Goal: Book appointment/travel/reservation

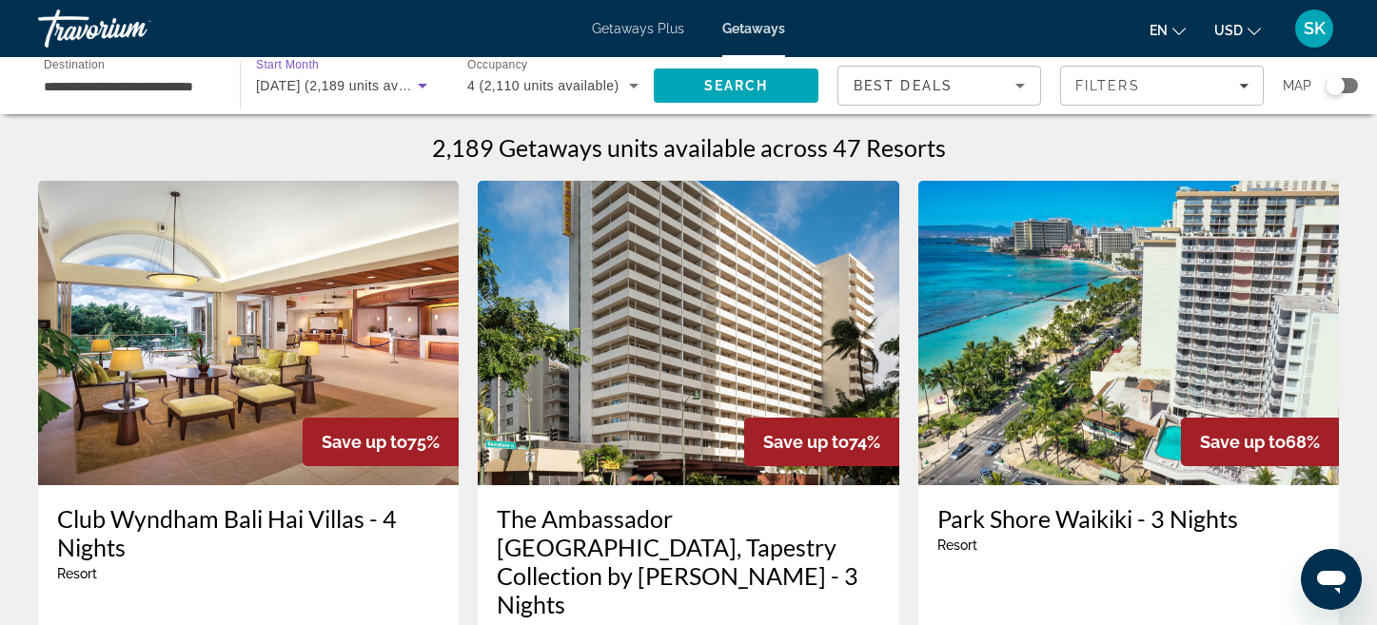
click at [426, 77] on icon "Search widget" at bounding box center [422, 85] width 23 height 23
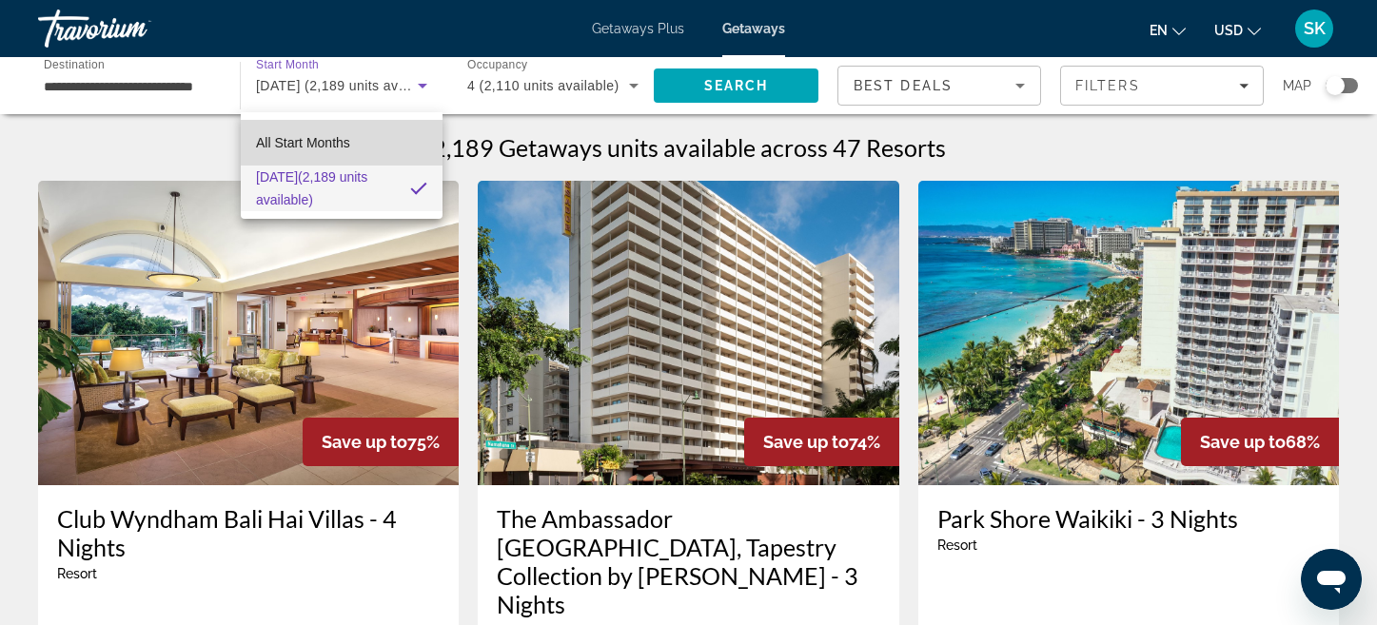
click at [344, 143] on span "All Start Months" at bounding box center [303, 142] width 94 height 15
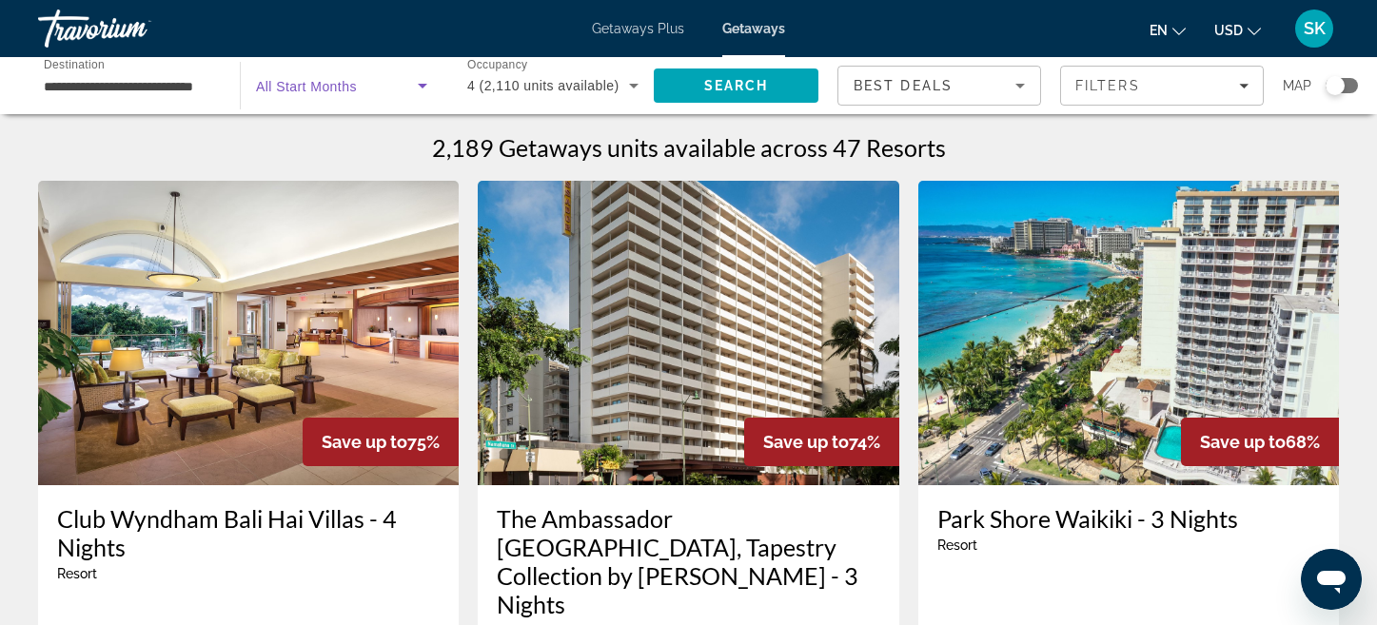
click at [423, 85] on icon "Search widget" at bounding box center [423, 86] width 10 height 5
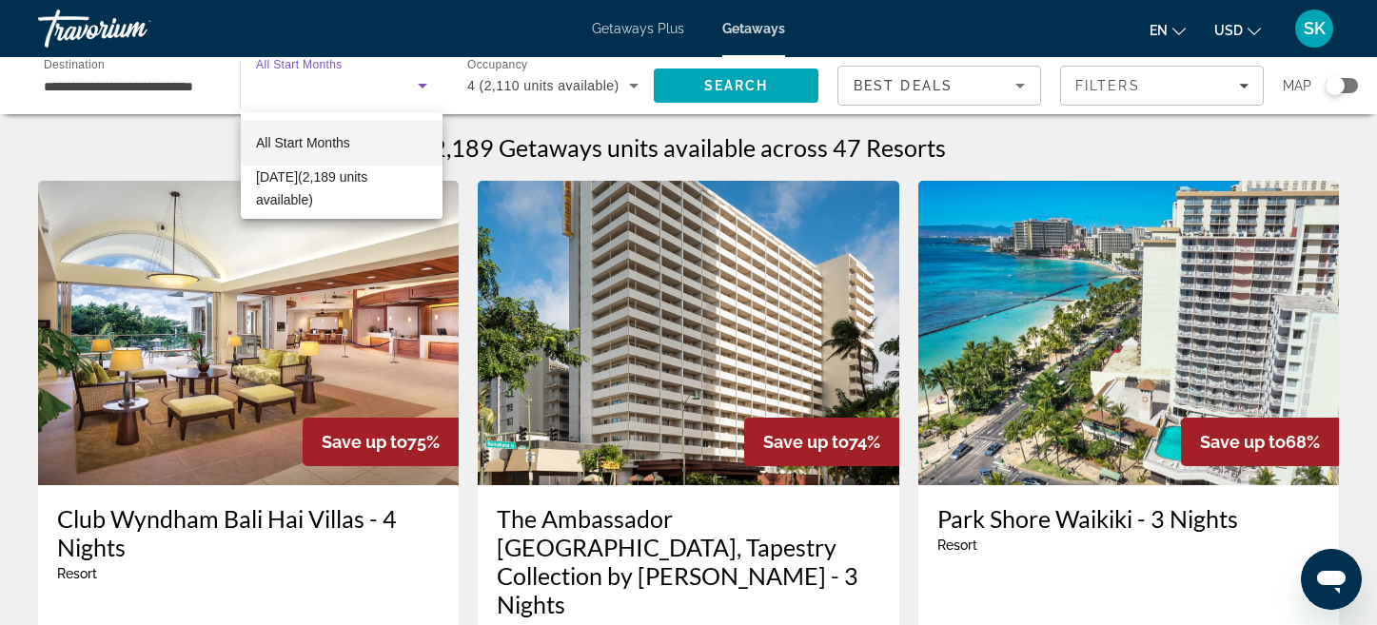
click at [353, 144] on mat-option "All Start Months" at bounding box center [342, 143] width 202 height 46
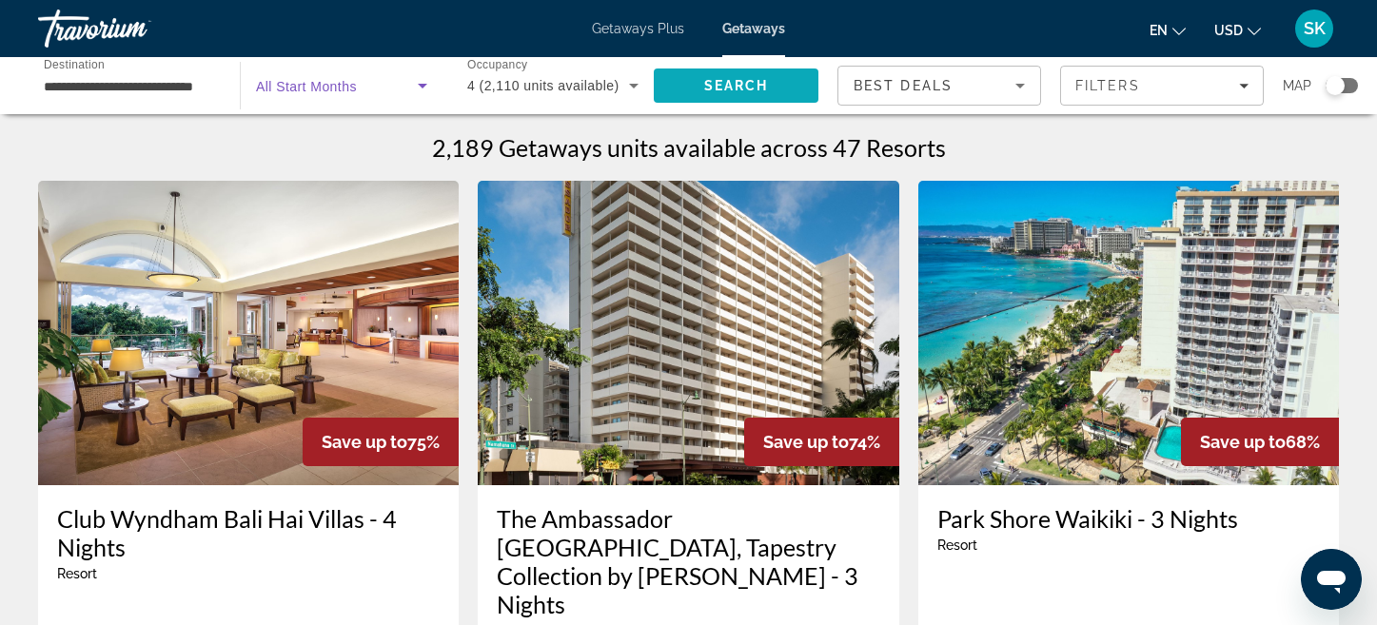
click at [742, 89] on span "Search" at bounding box center [736, 85] width 65 height 15
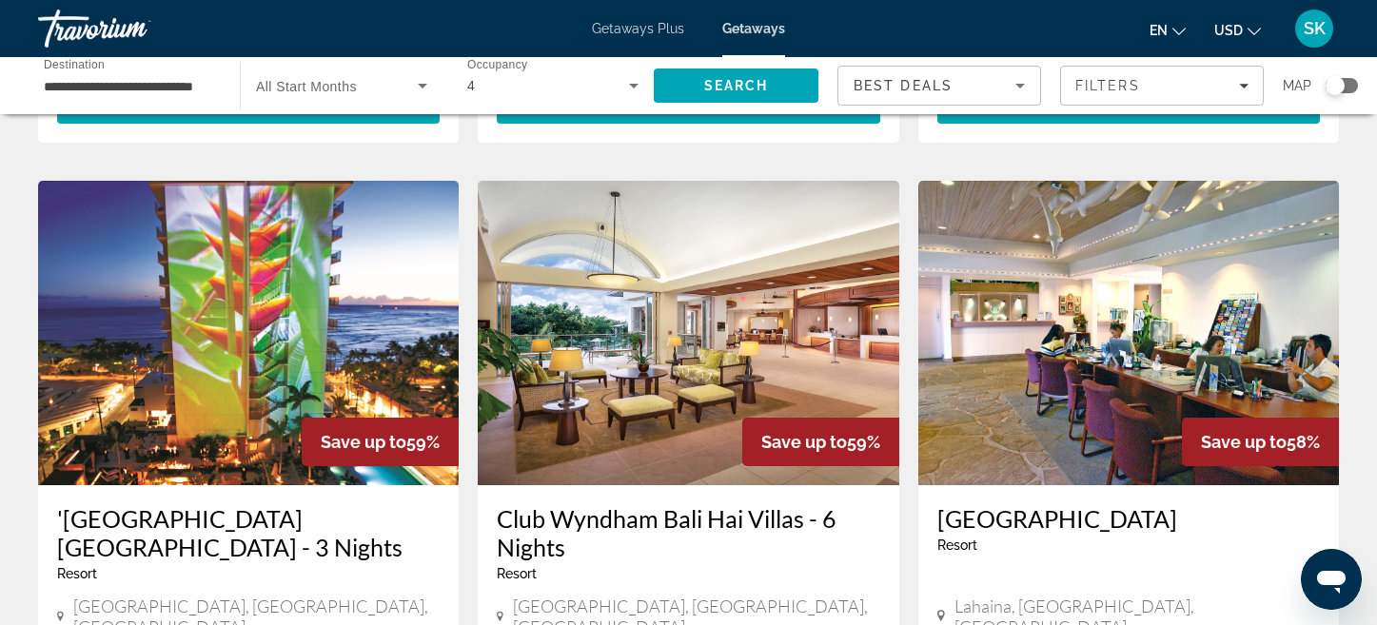
scroll to position [2233, 0]
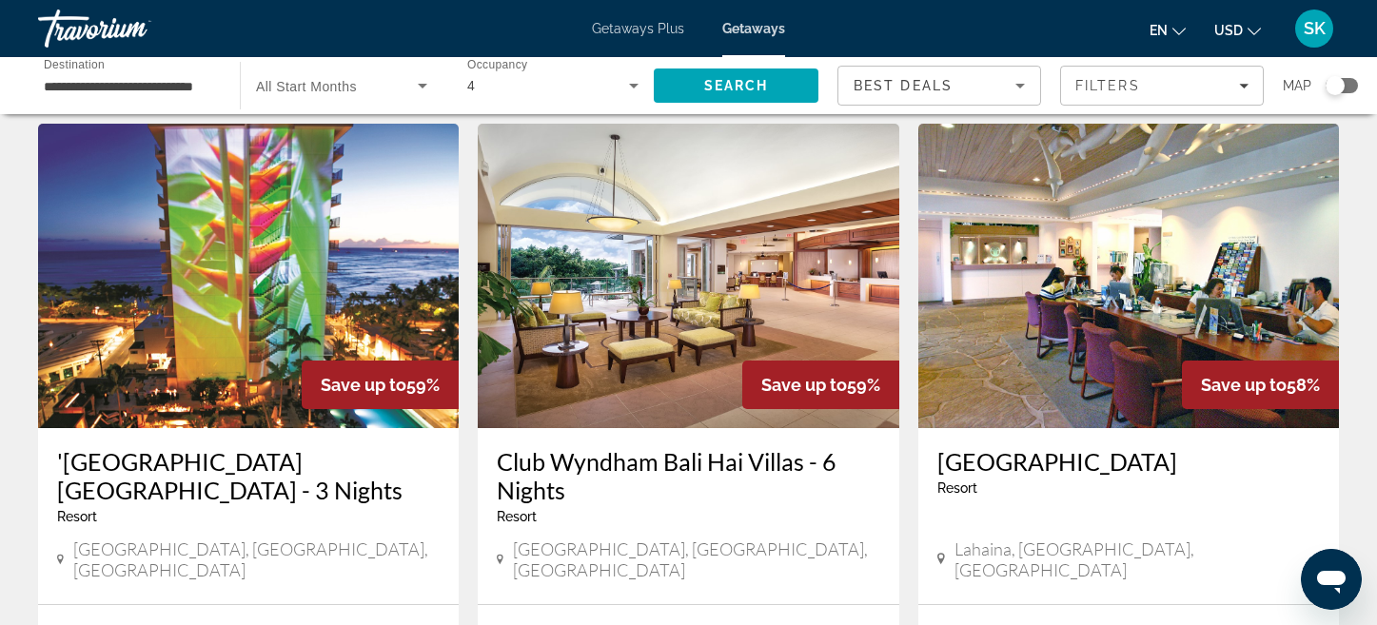
click at [1059, 235] on img "Main content" at bounding box center [1129, 276] width 421 height 305
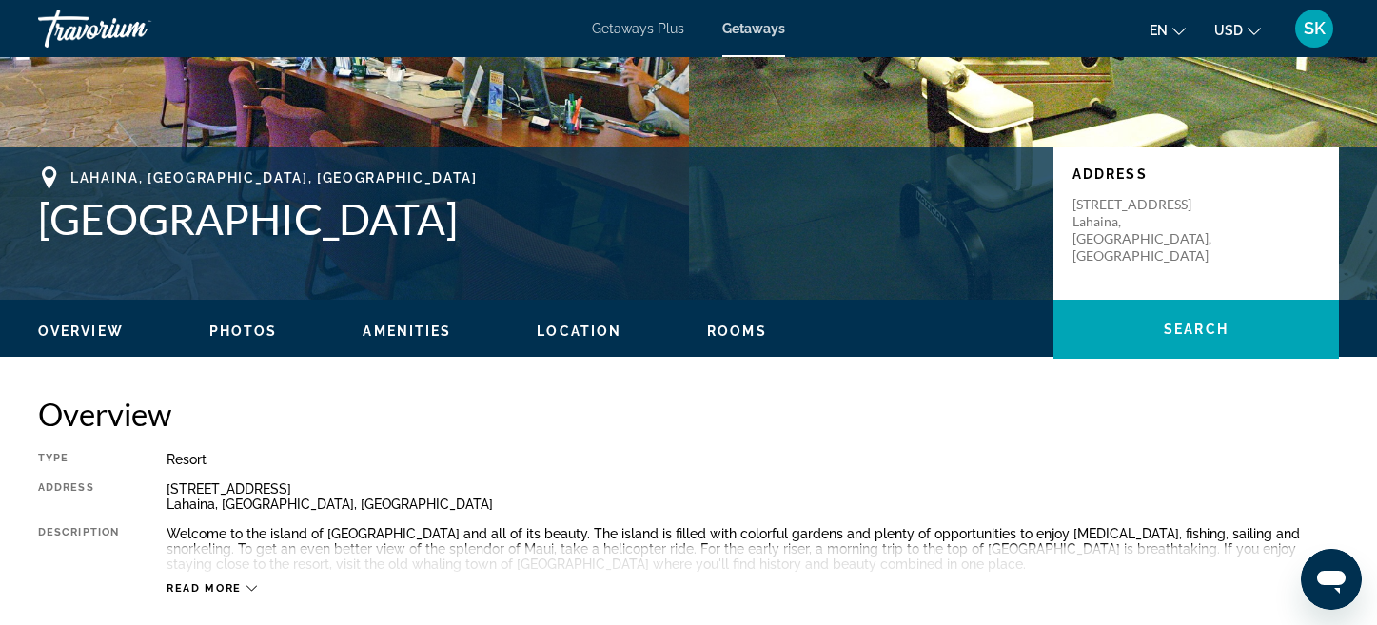
scroll to position [323, 0]
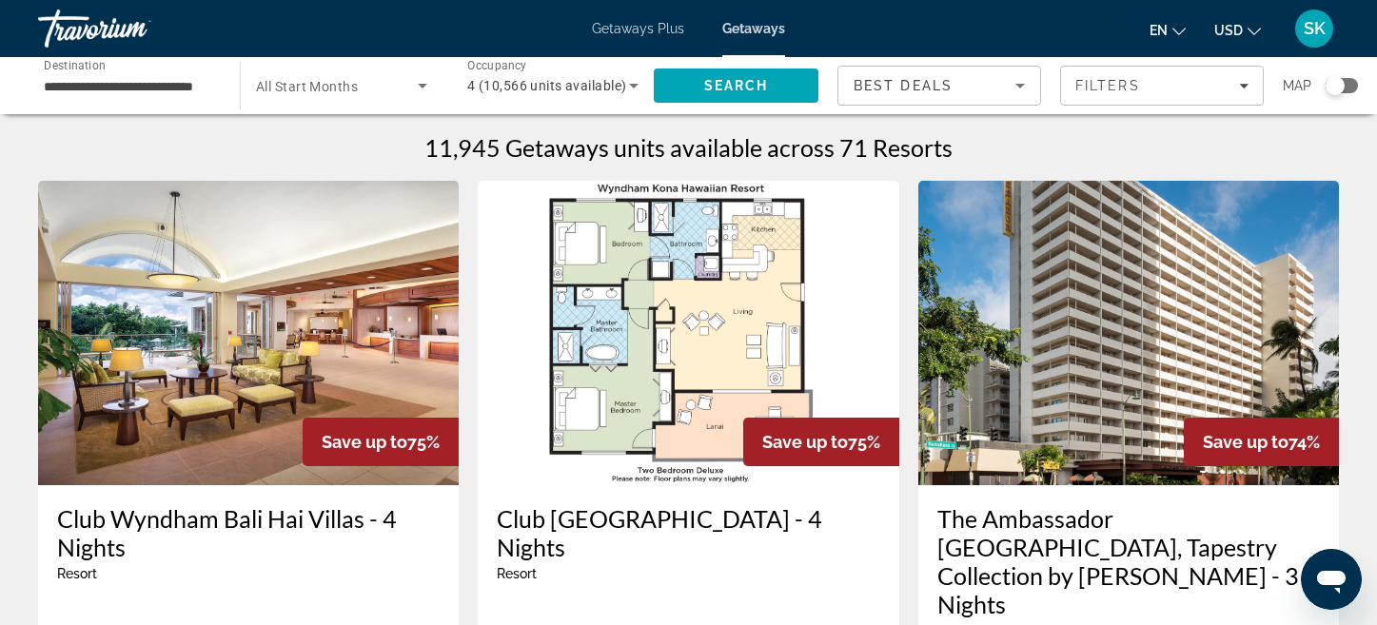
click at [320, 89] on span "All Start Months" at bounding box center [307, 86] width 102 height 15
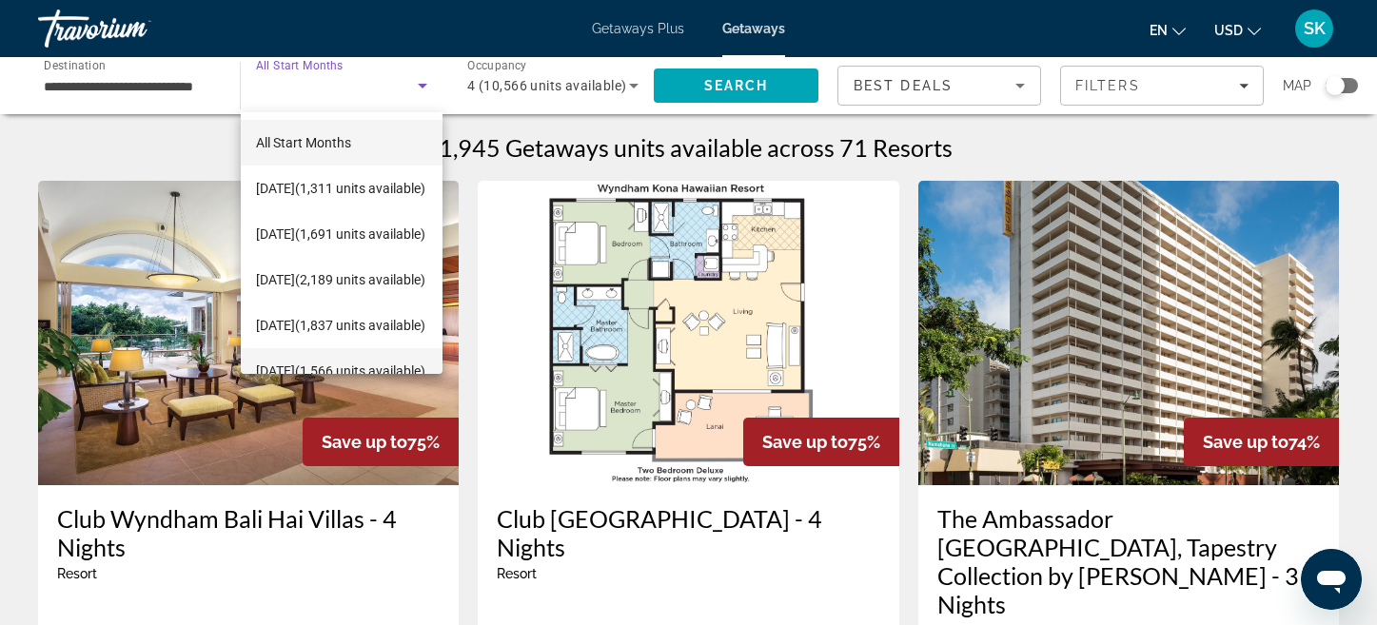
click at [307, 360] on span "[DATE] (1,566 units available)" at bounding box center [340, 371] width 169 height 23
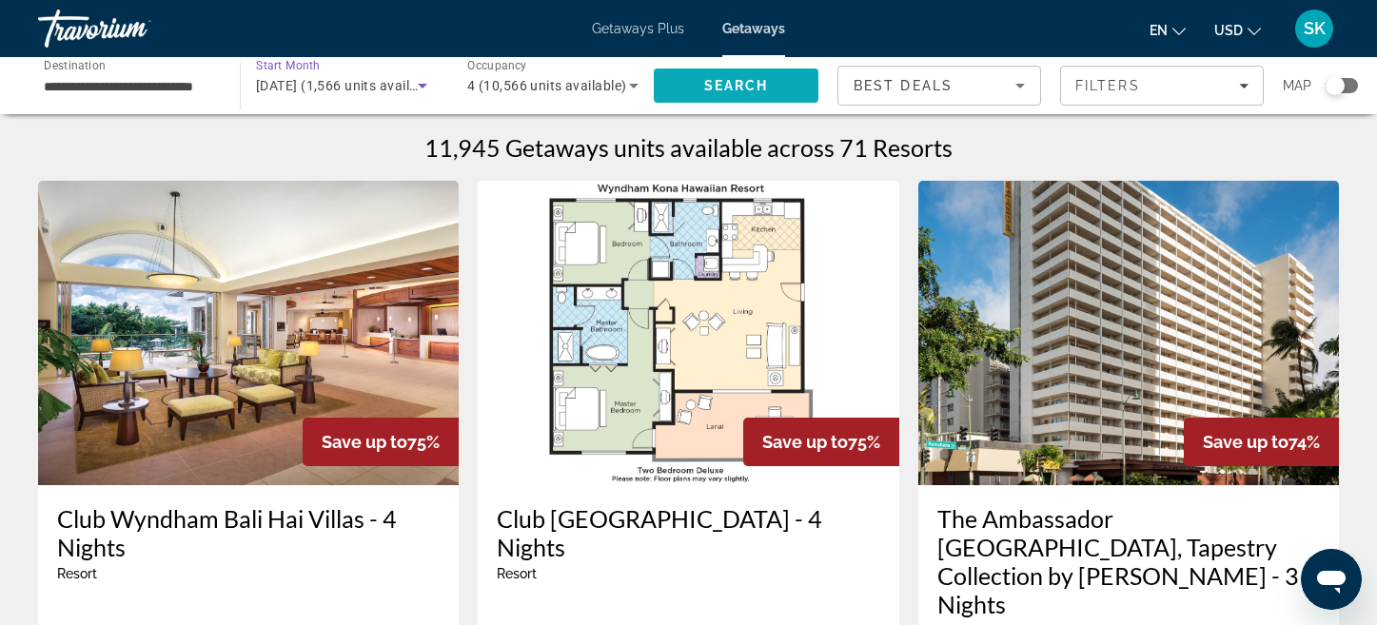
click at [741, 85] on span "Search" at bounding box center [736, 85] width 65 height 15
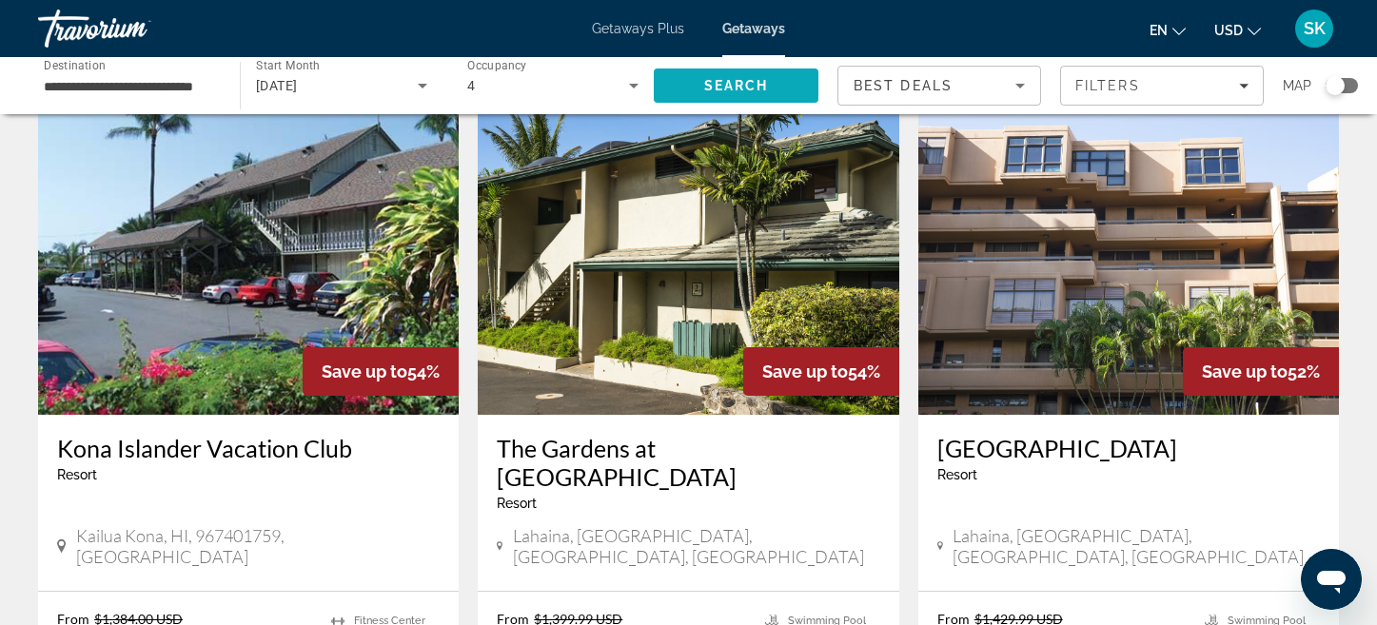
scroll to position [826, 0]
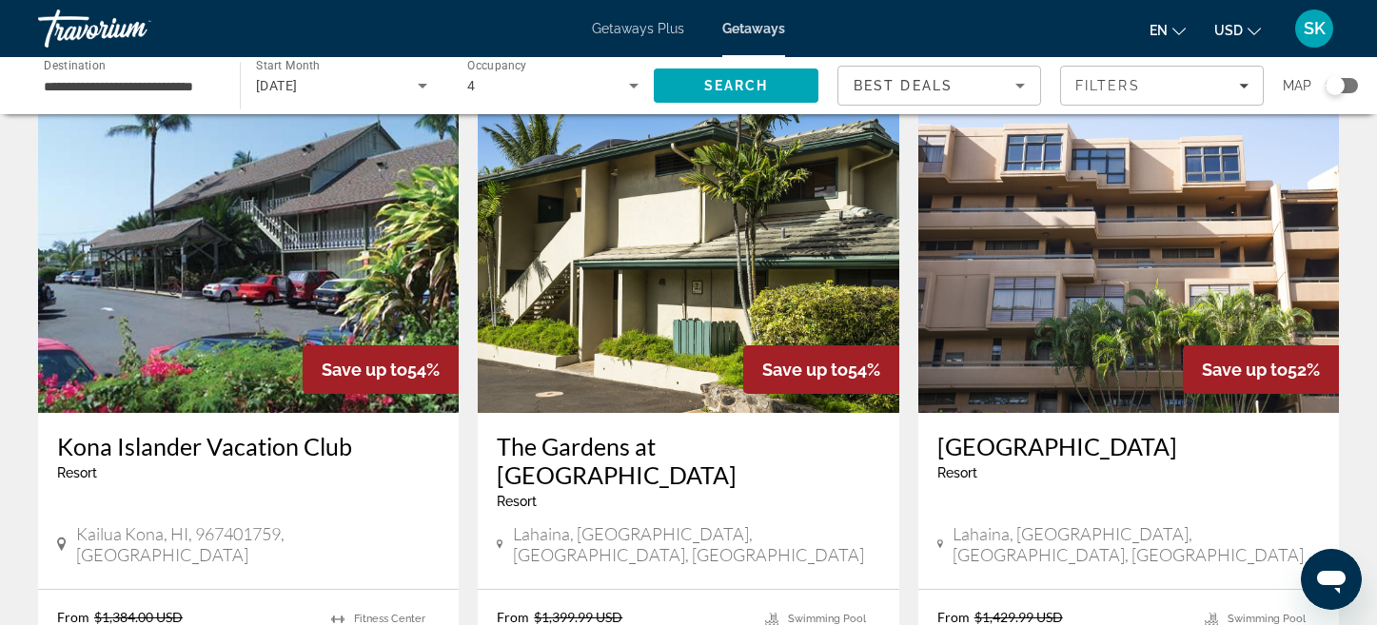
click at [980, 432] on h3 "[GEOGRAPHIC_DATA]" at bounding box center [1129, 446] width 383 height 29
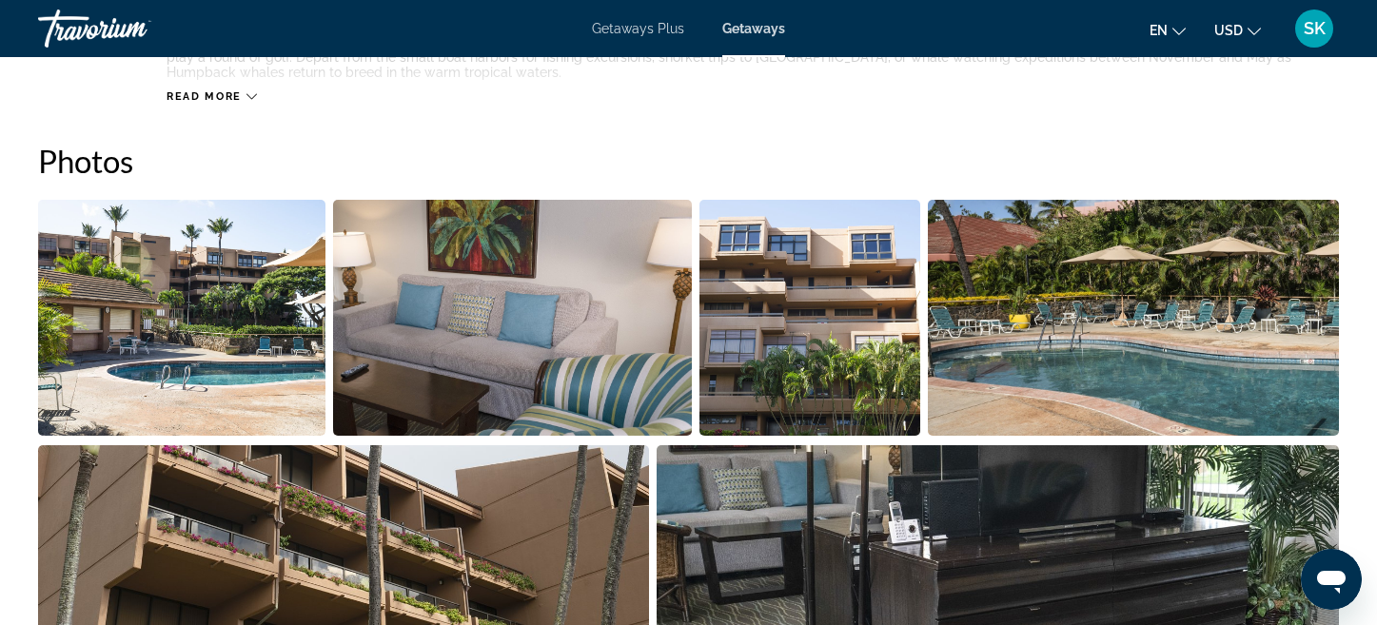
scroll to position [674, 0]
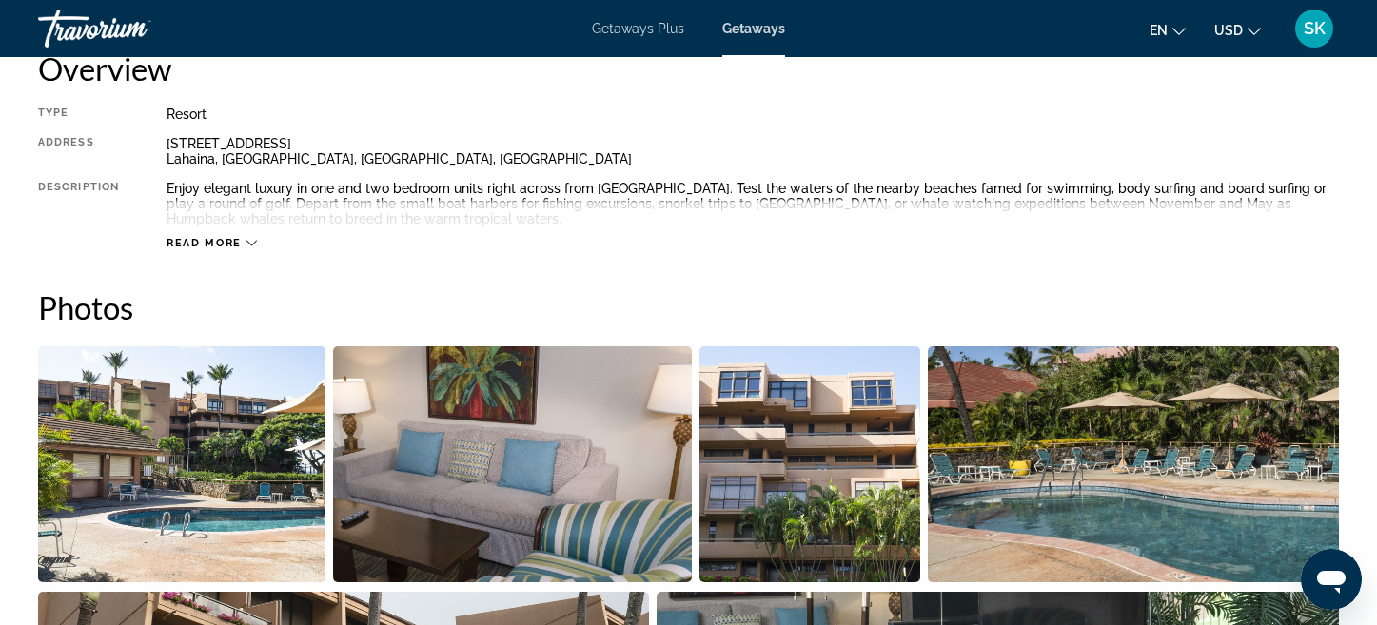
click at [237, 518] on img "Open full-screen image slider" at bounding box center [181, 464] width 287 height 236
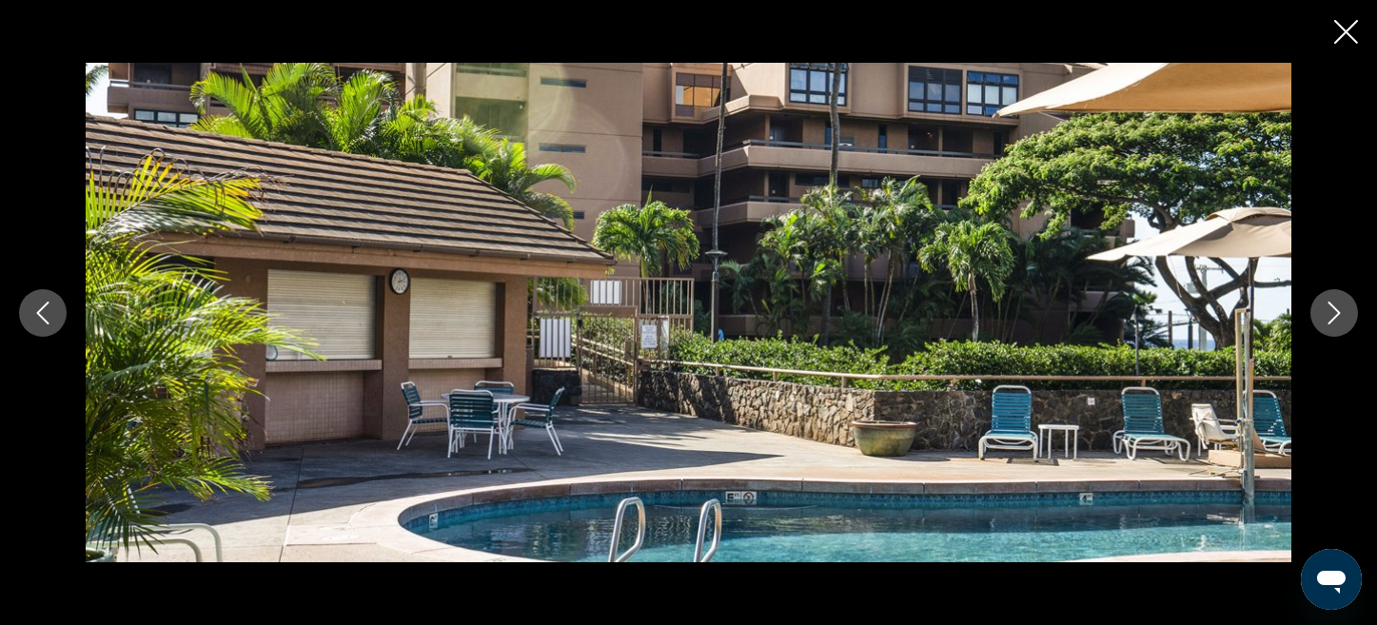
click at [1331, 325] on button "Next image" at bounding box center [1335, 313] width 48 height 48
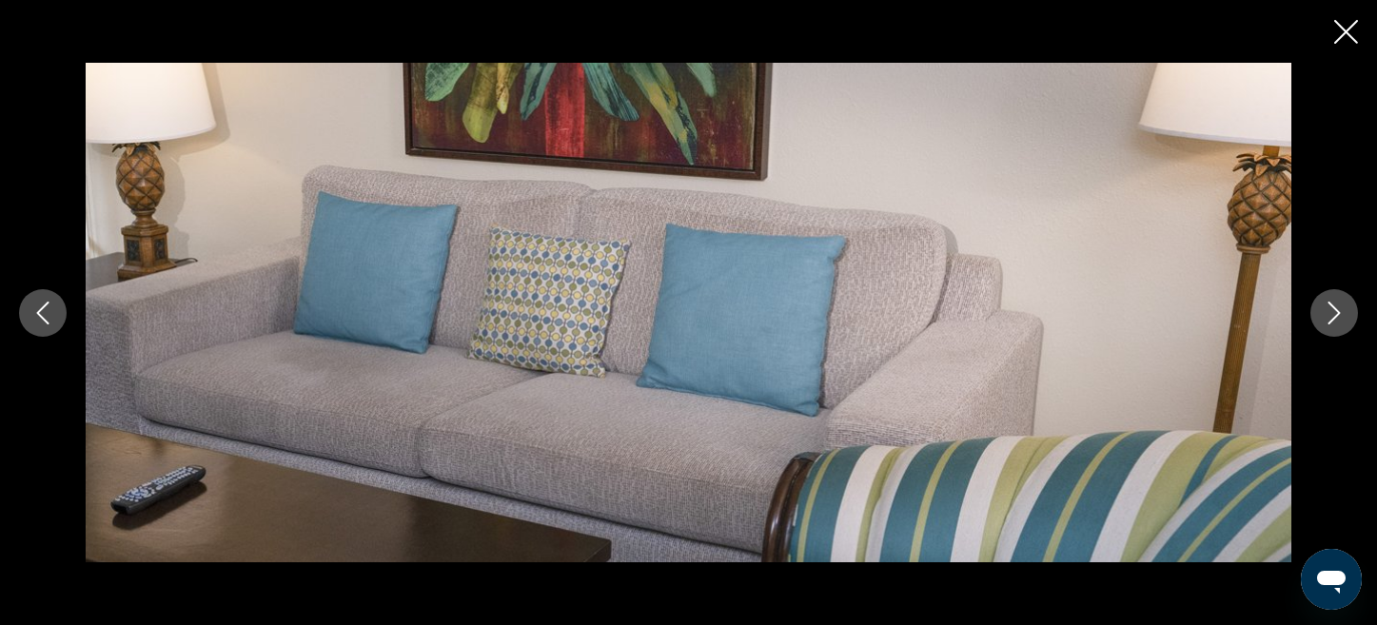
click at [1331, 325] on button "Next image" at bounding box center [1335, 313] width 48 height 48
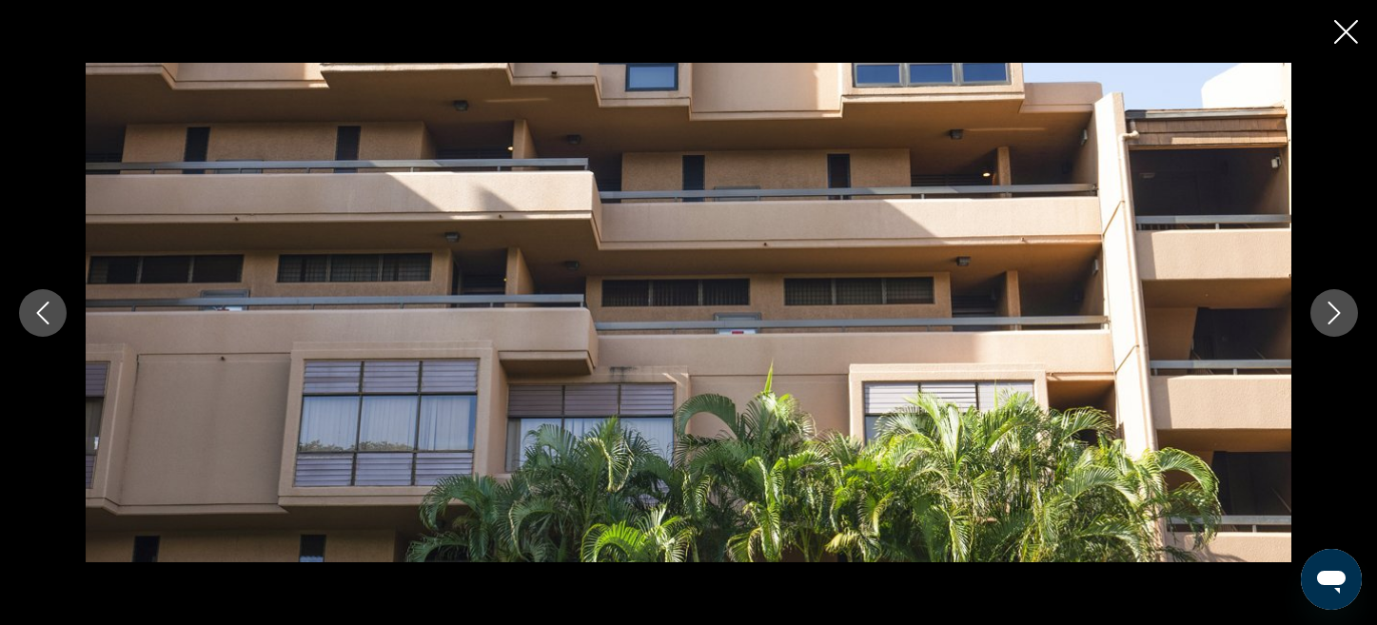
click at [1331, 325] on button "Next image" at bounding box center [1335, 313] width 48 height 48
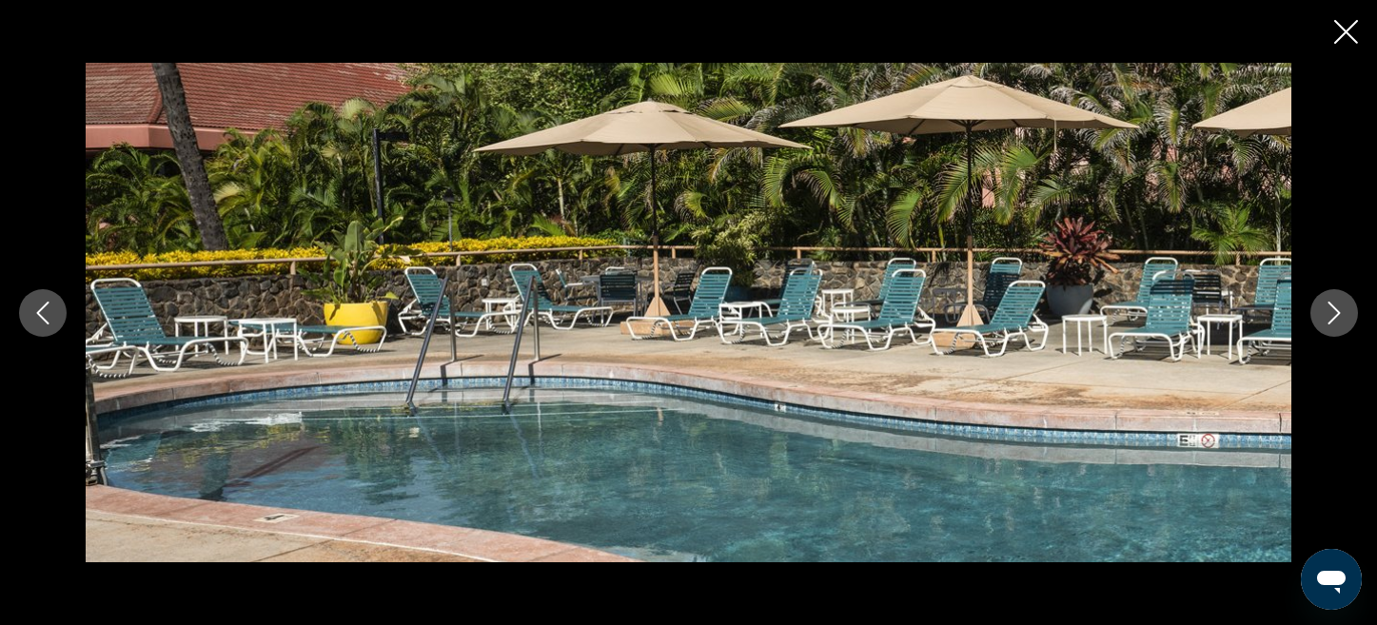
click at [1331, 325] on button "Next image" at bounding box center [1335, 313] width 48 height 48
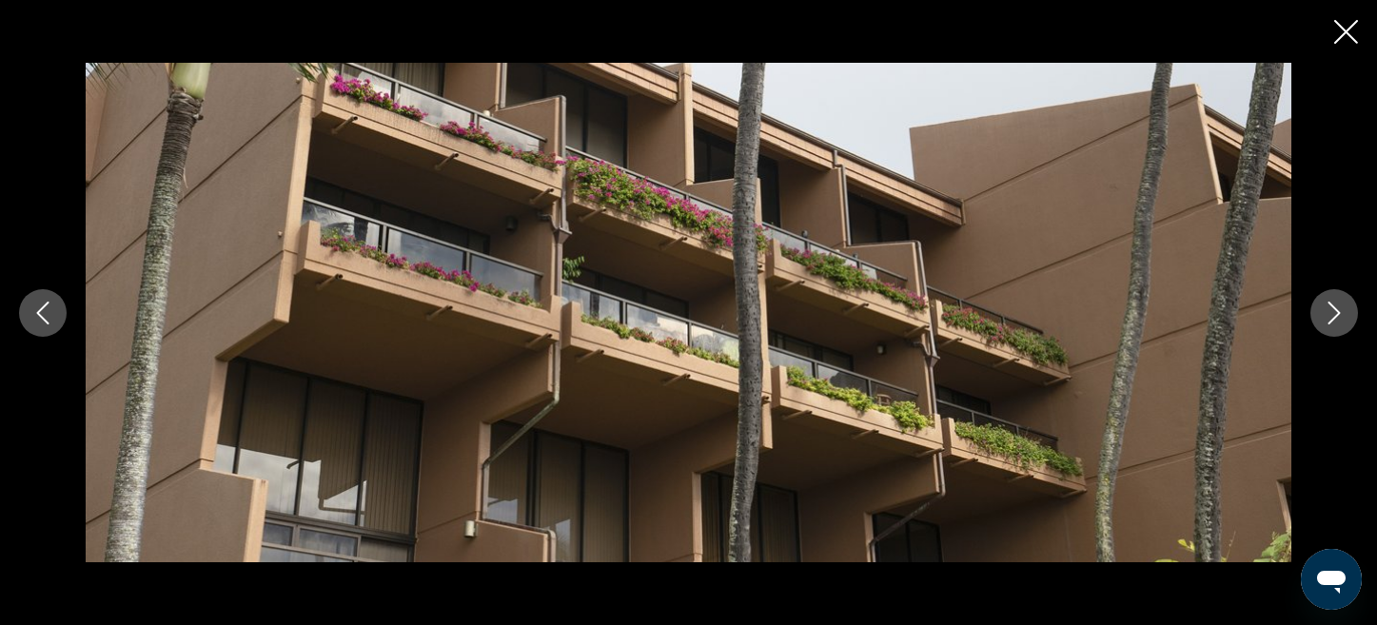
click at [1331, 325] on button "Next image" at bounding box center [1335, 313] width 48 height 48
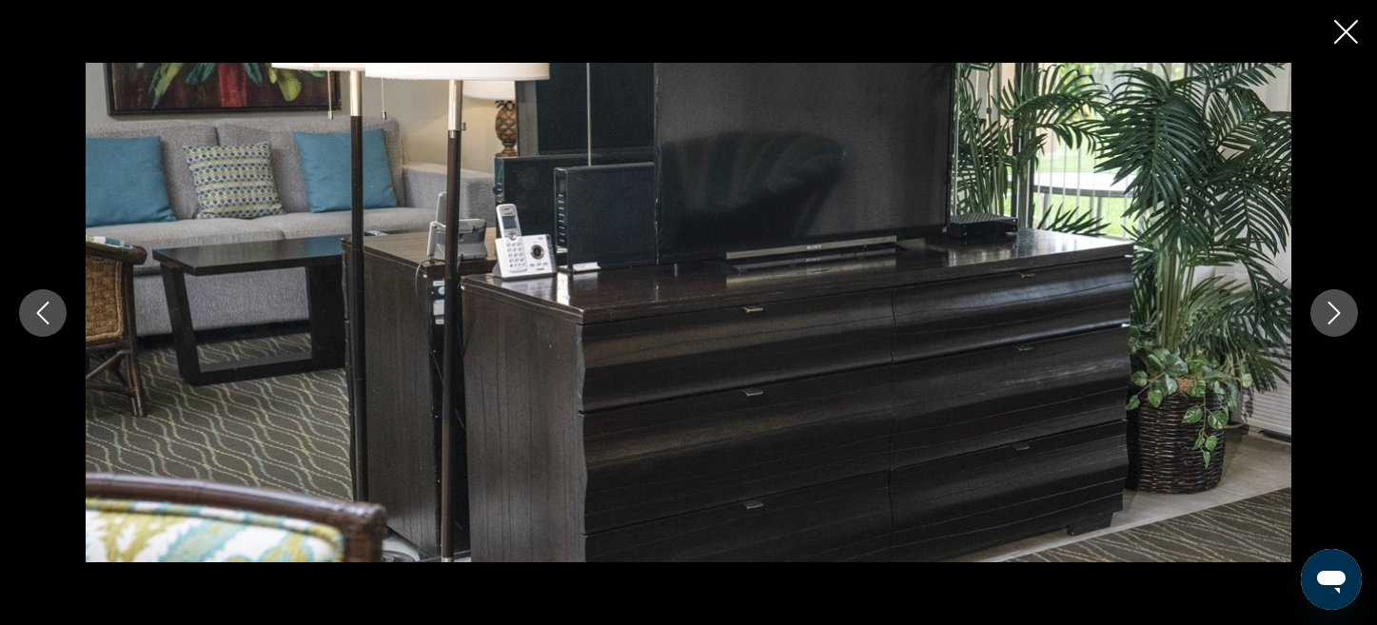
click at [1331, 325] on button "Next image" at bounding box center [1335, 313] width 48 height 48
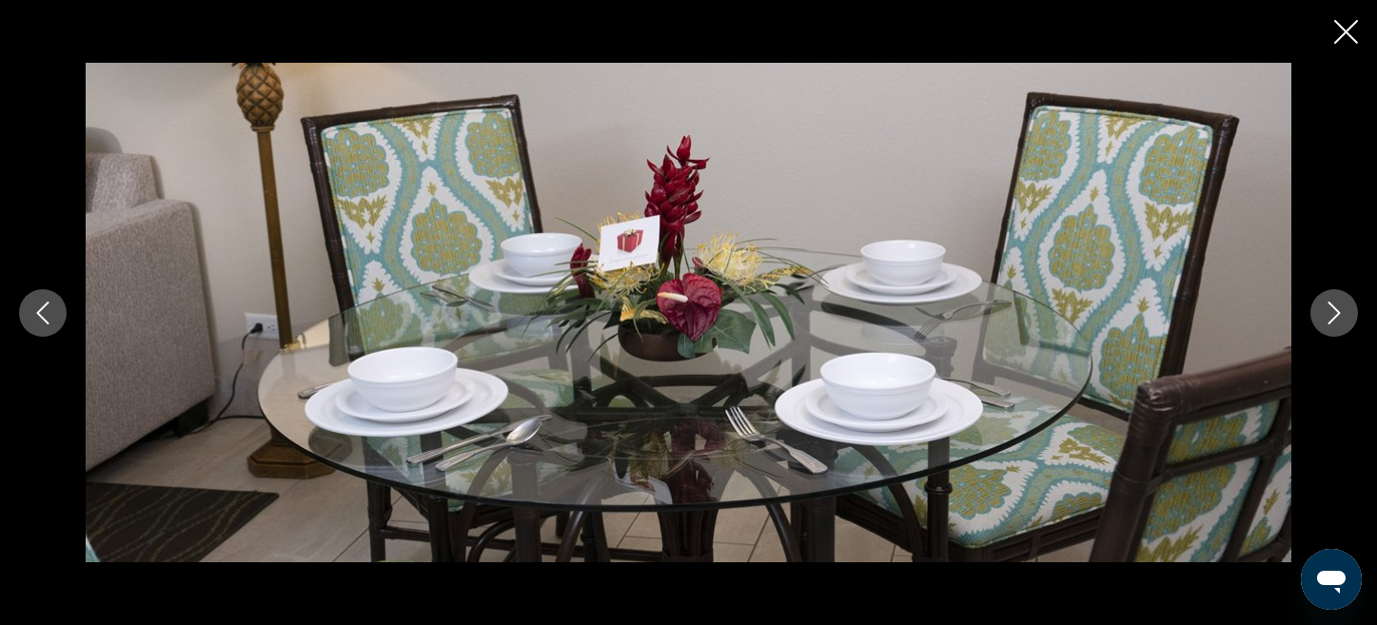
click at [1331, 325] on button "Next image" at bounding box center [1335, 313] width 48 height 48
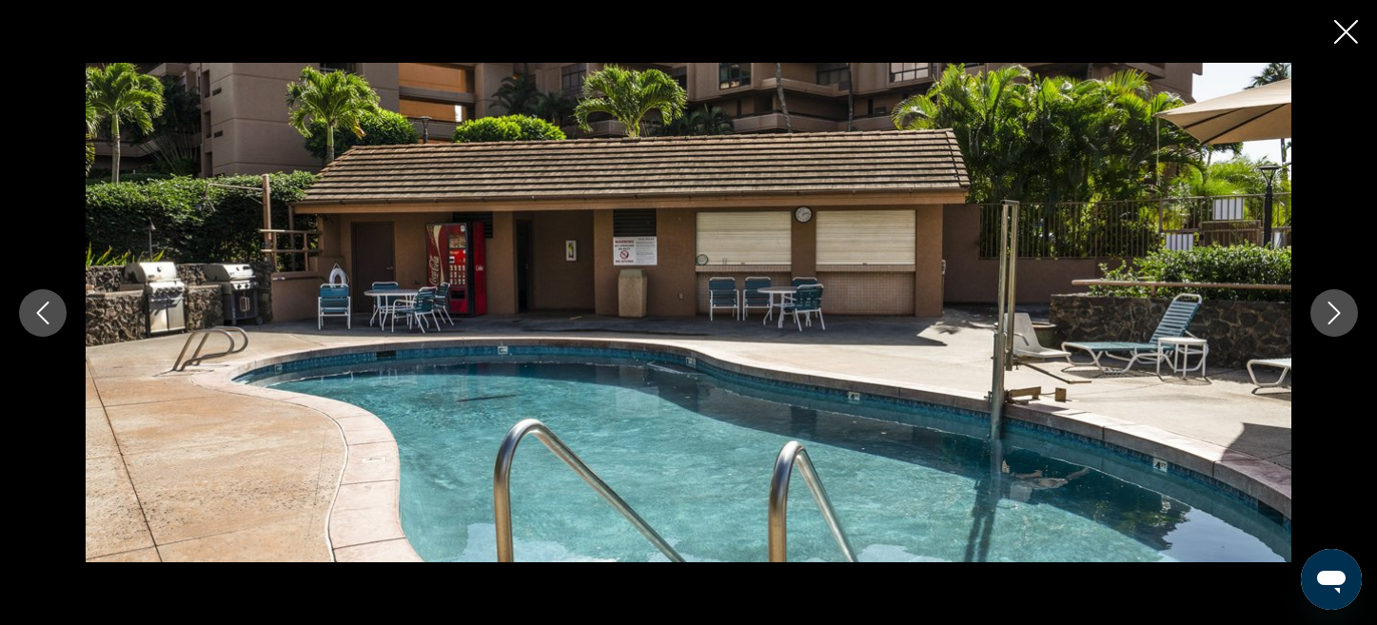
click at [1331, 325] on button "Next image" at bounding box center [1335, 313] width 48 height 48
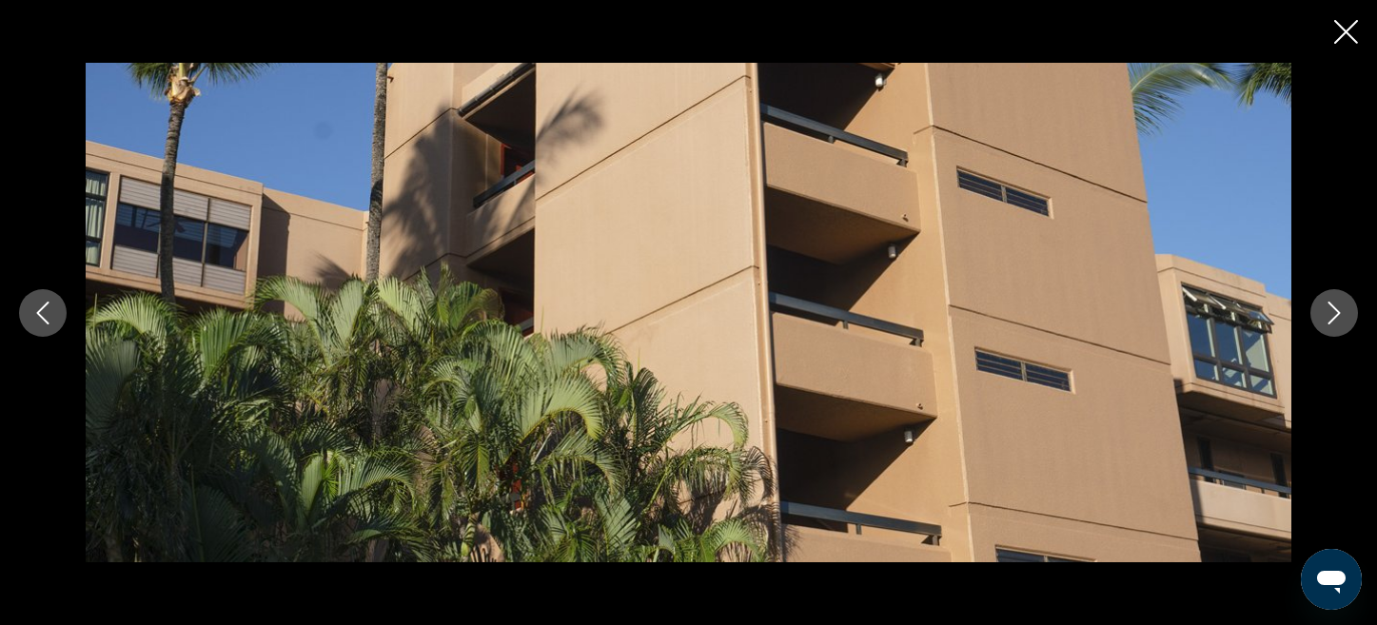
click at [1349, 29] on icon "Close slideshow" at bounding box center [1347, 32] width 24 height 24
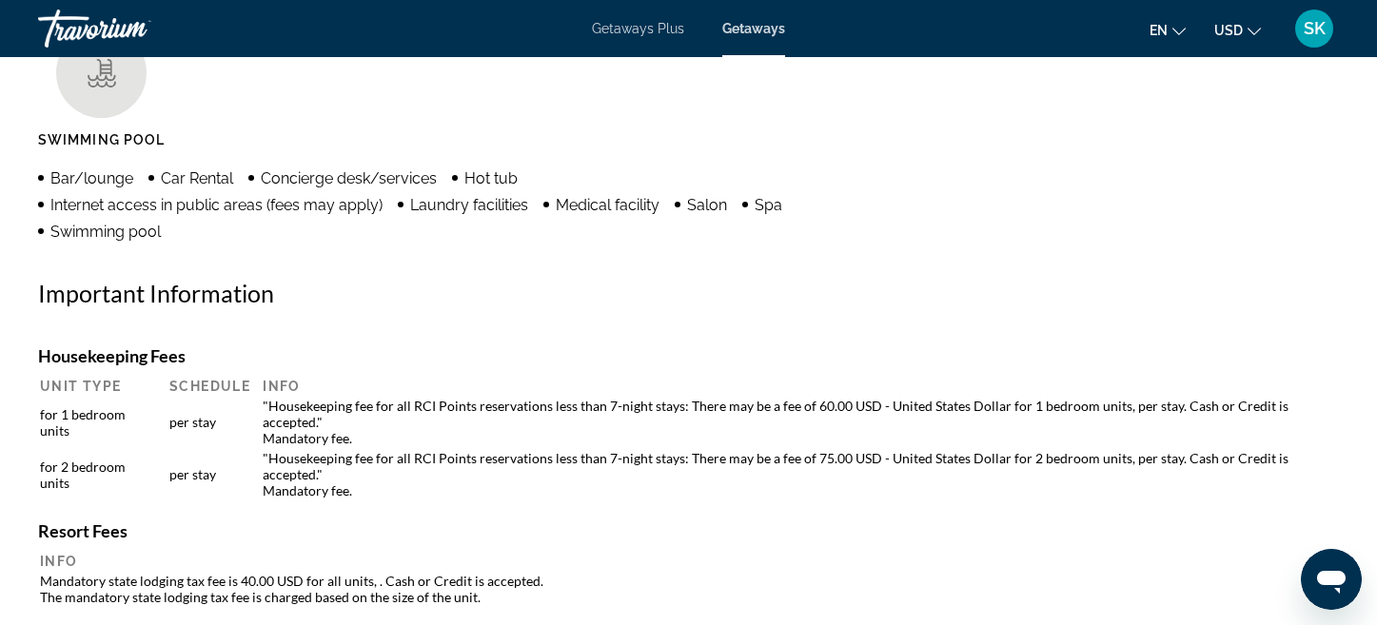
scroll to position [1579, 0]
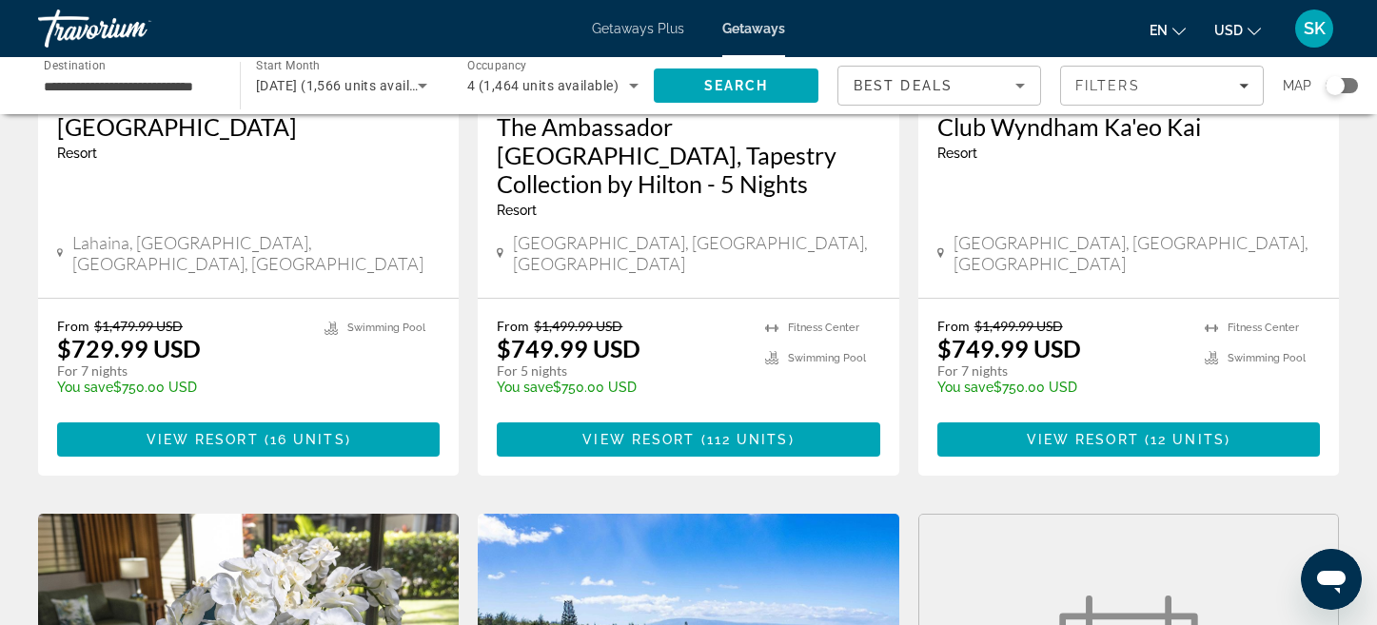
scroll to position [2151, 0]
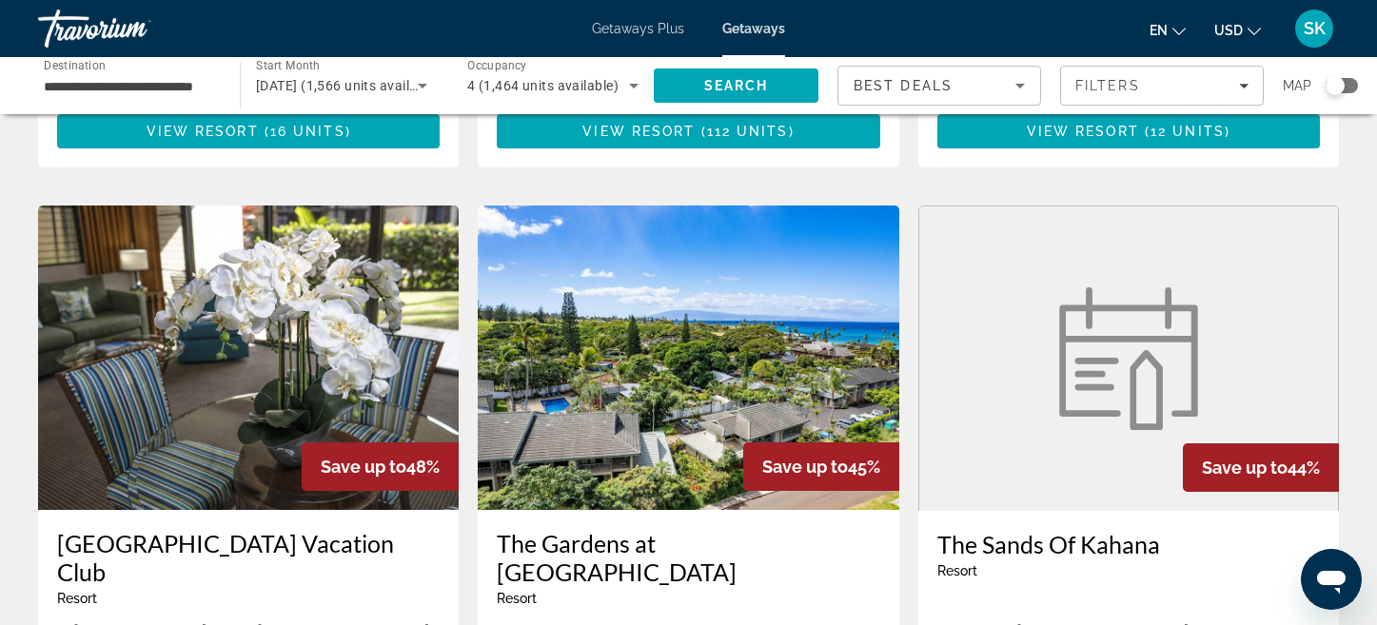
click at [261, 293] on img "Main content" at bounding box center [248, 358] width 421 height 305
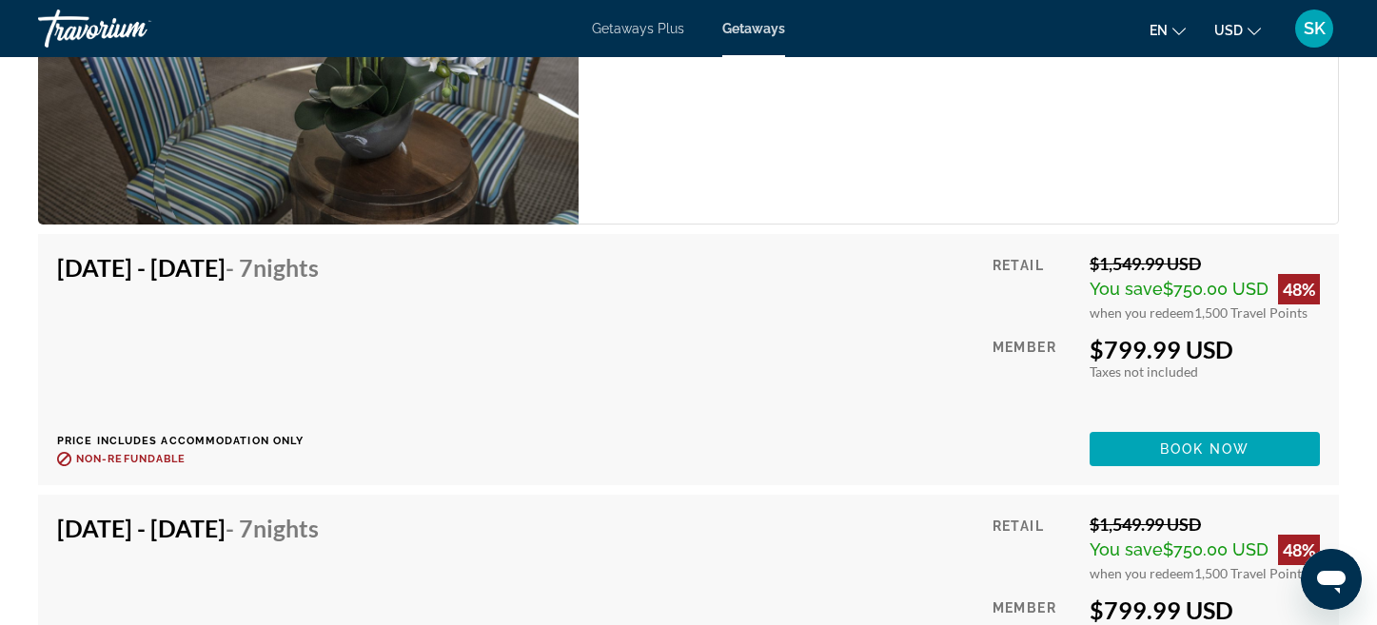
scroll to position [3722, 0]
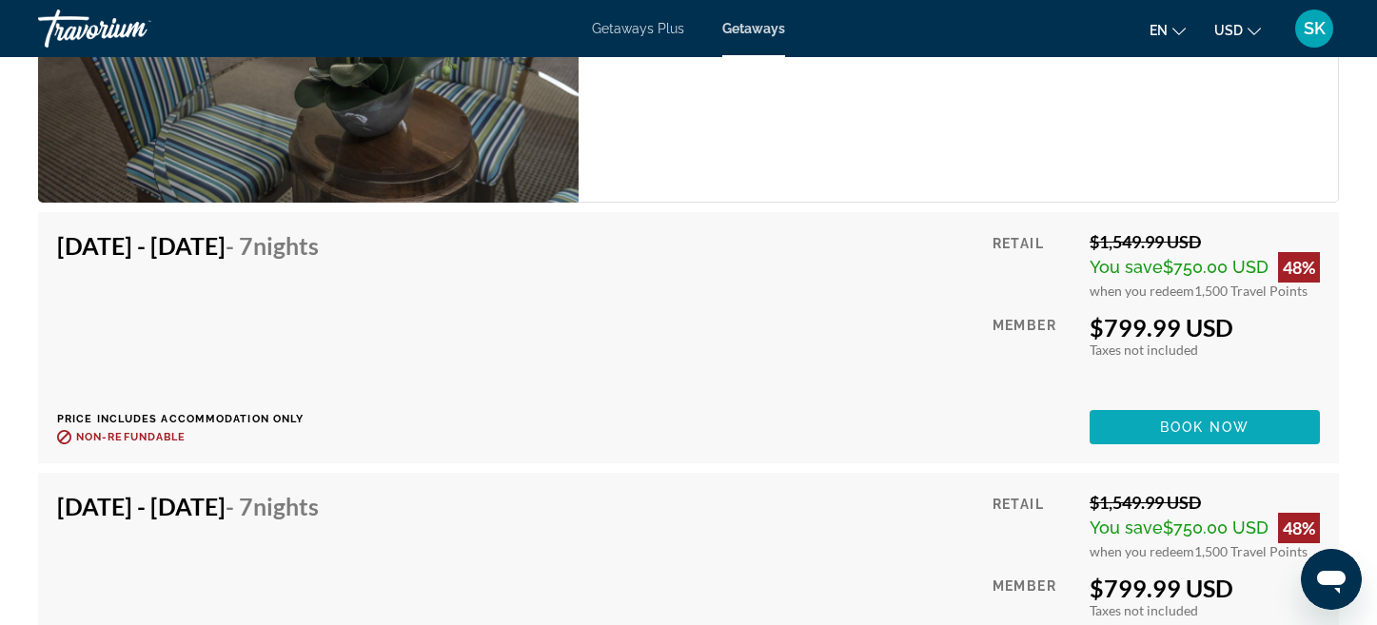
click at [1155, 405] on span "Main content" at bounding box center [1205, 428] width 230 height 46
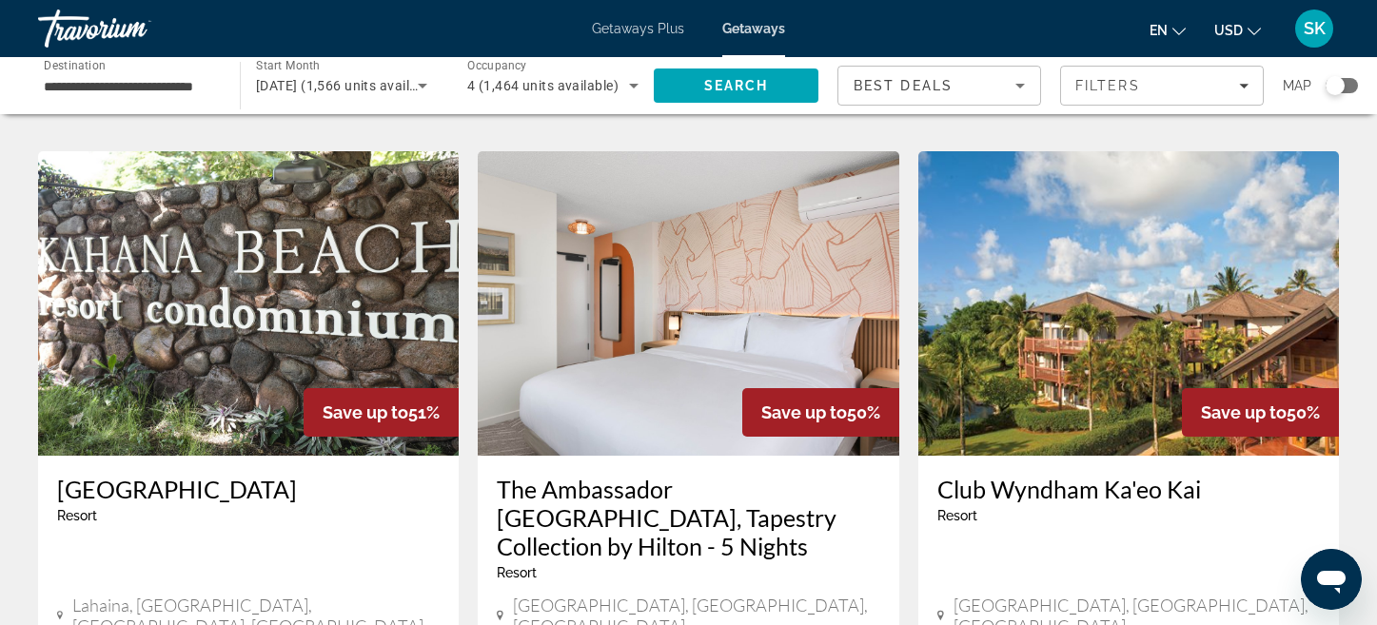
scroll to position [1475, 0]
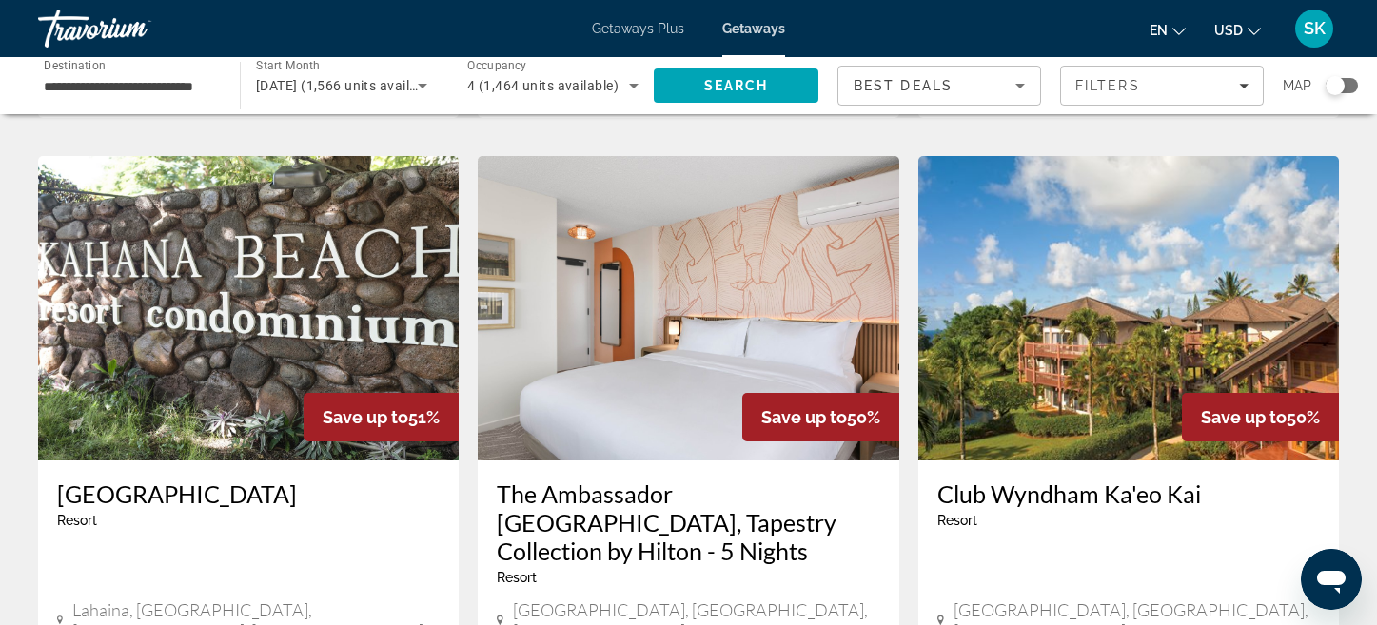
click at [188, 236] on img "Main content" at bounding box center [248, 308] width 421 height 305
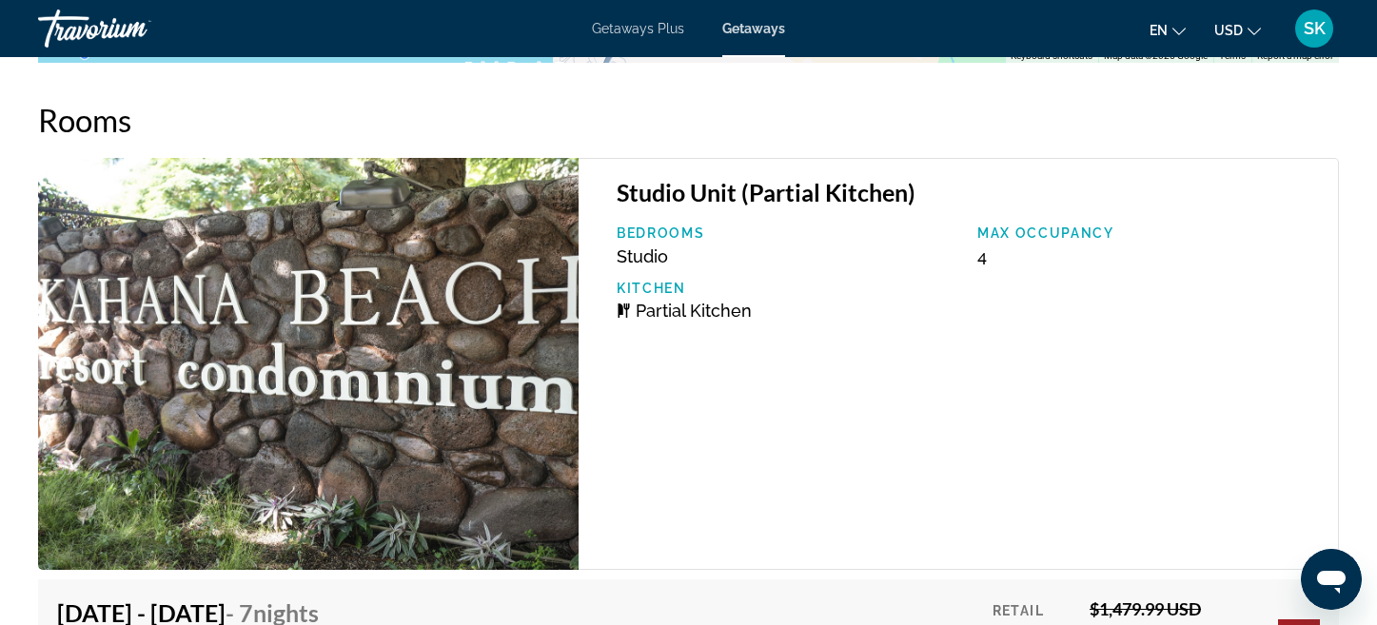
scroll to position [3258, 0]
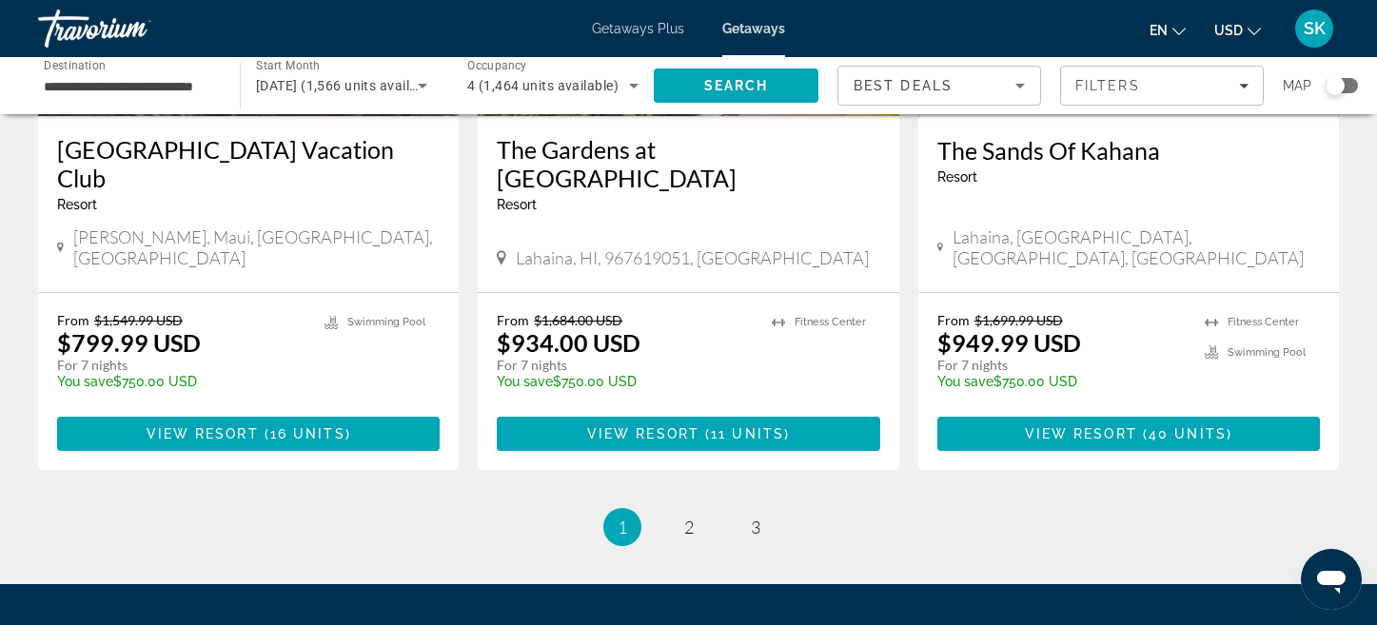
scroll to position [2569, 0]
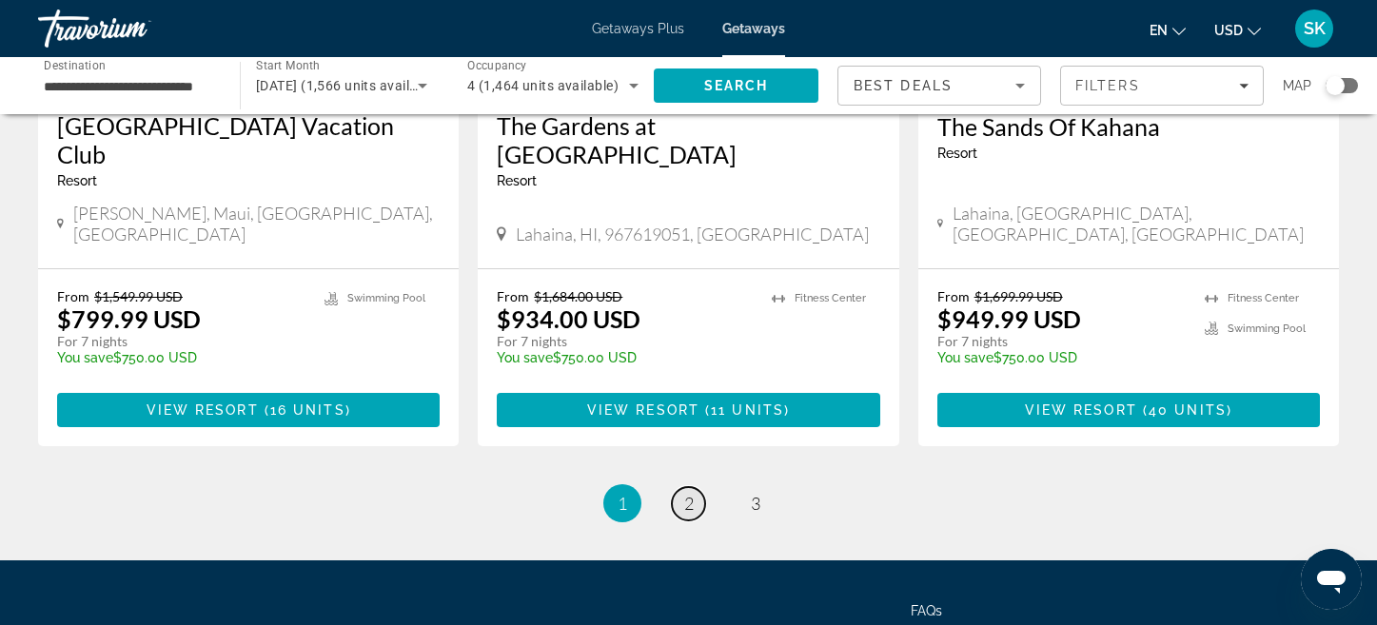
click at [688, 493] on span "2" at bounding box center [689, 503] width 10 height 21
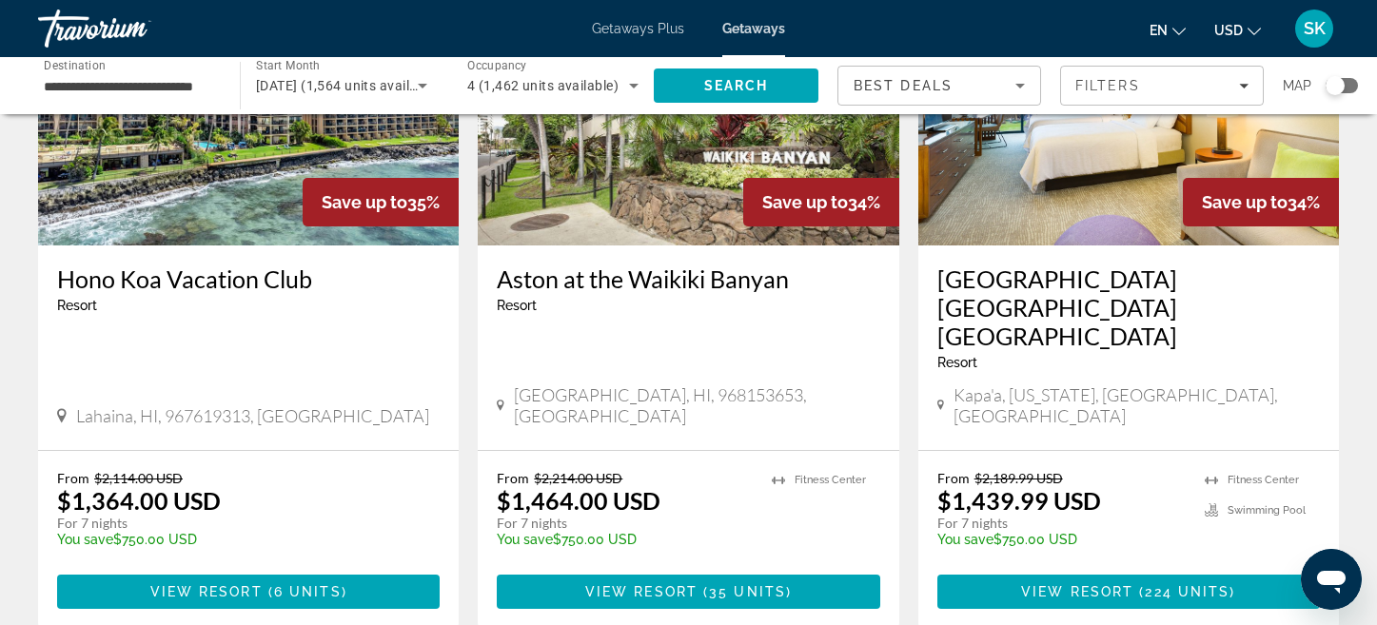
scroll to position [2441, 0]
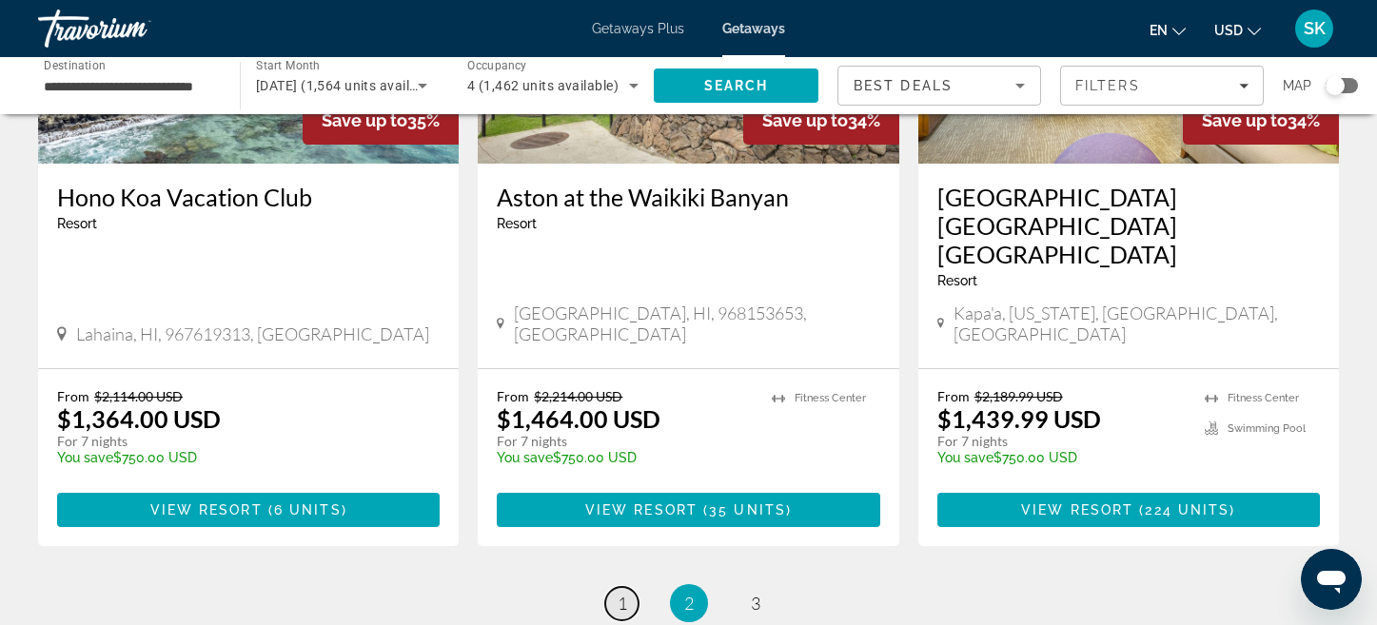
click at [624, 593] on span "1" at bounding box center [623, 603] width 10 height 21
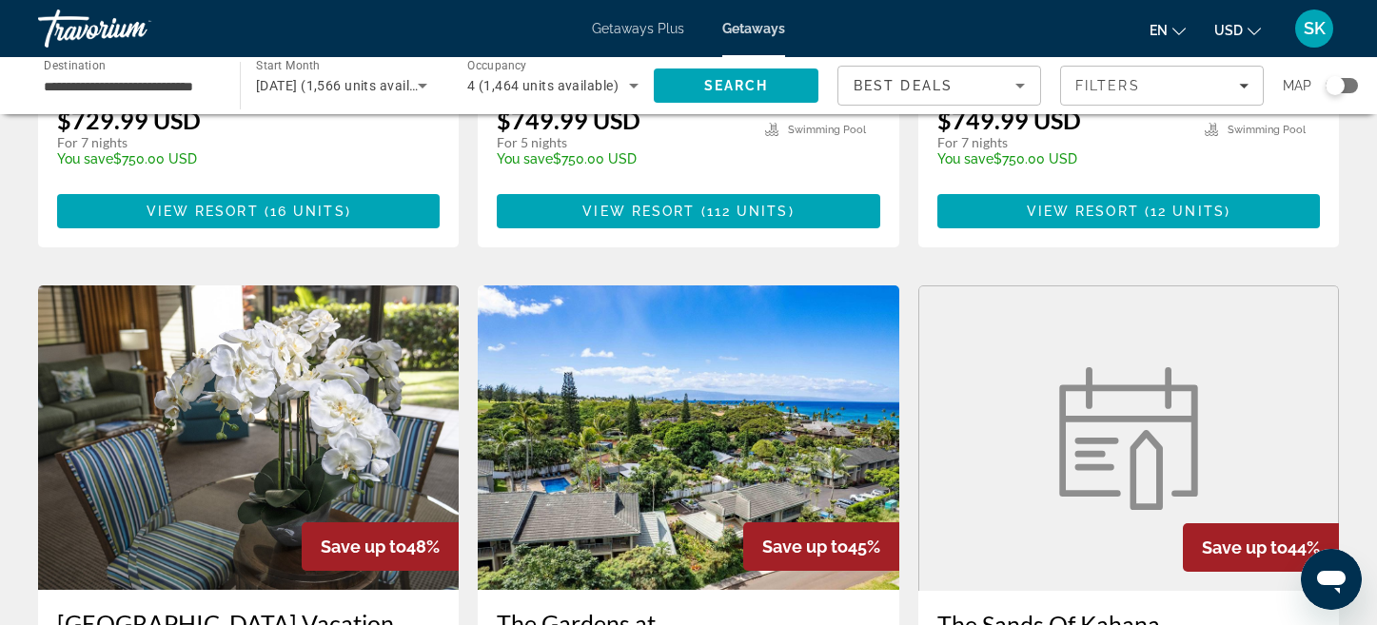
scroll to position [2072, 0]
